Goal: Task Accomplishment & Management: Use online tool/utility

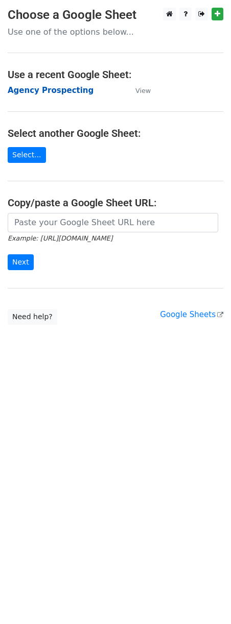
click at [38, 86] on strong "Agency Prospecting" at bounding box center [51, 90] width 86 height 9
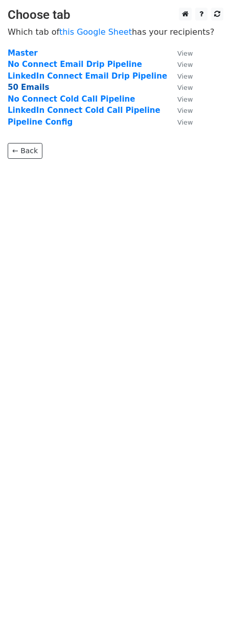
click at [32, 88] on strong "50 Emails" at bounding box center [28, 87] width 41 height 9
